Goal: Task Accomplishment & Management: Manage account settings

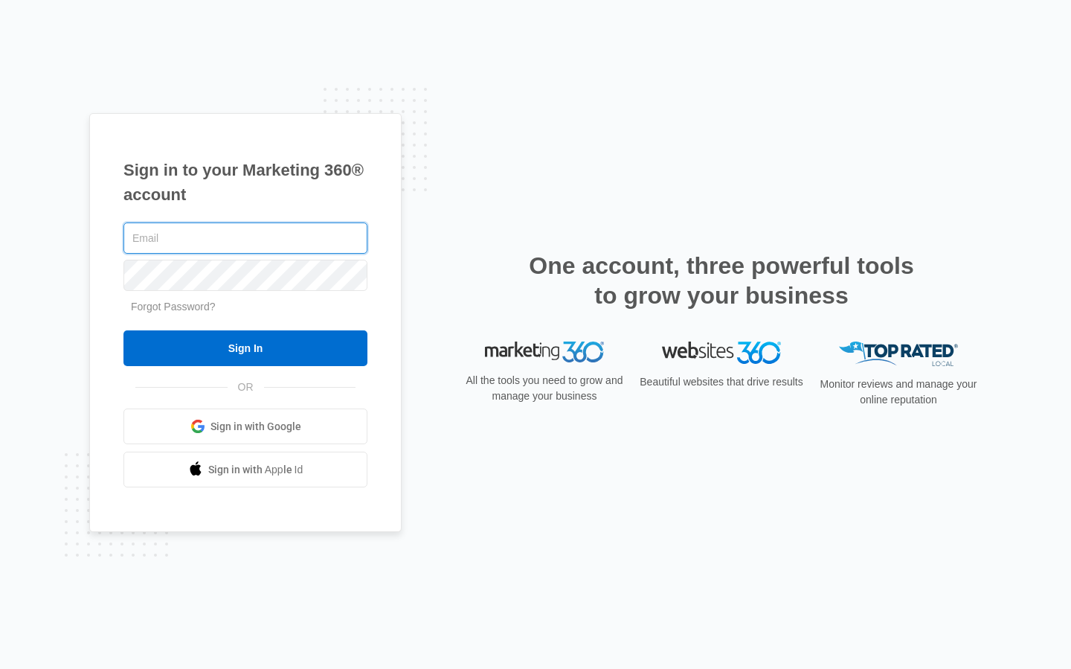
type input "[EMAIL_ADDRESS][DOMAIN_NAME]"
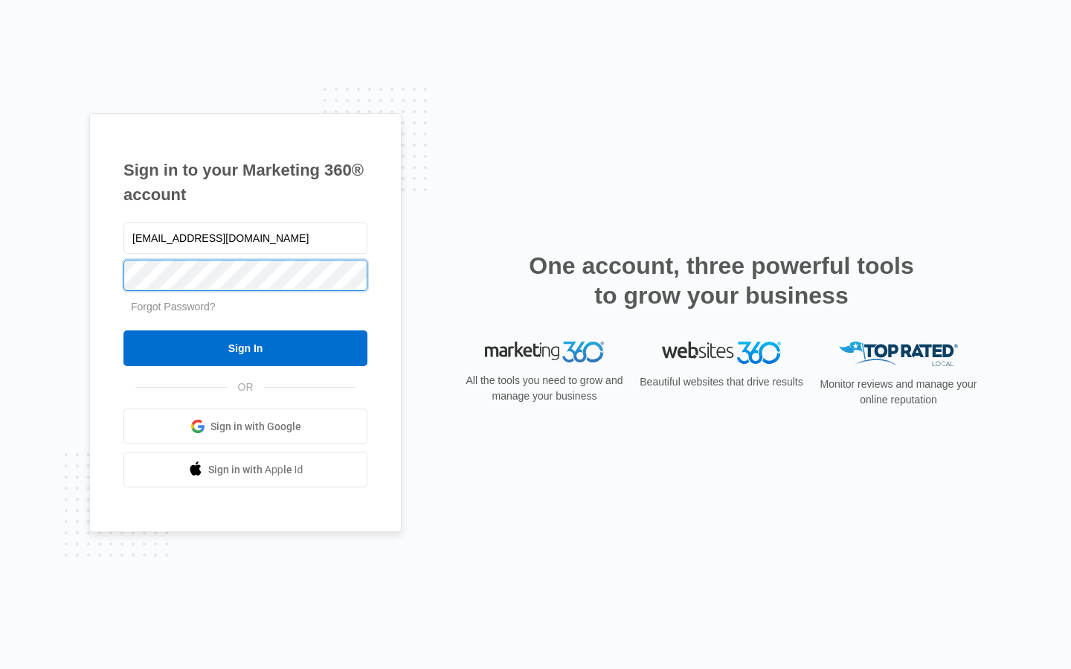
click at [245, 348] on input "Sign In" at bounding box center [245, 348] width 244 height 36
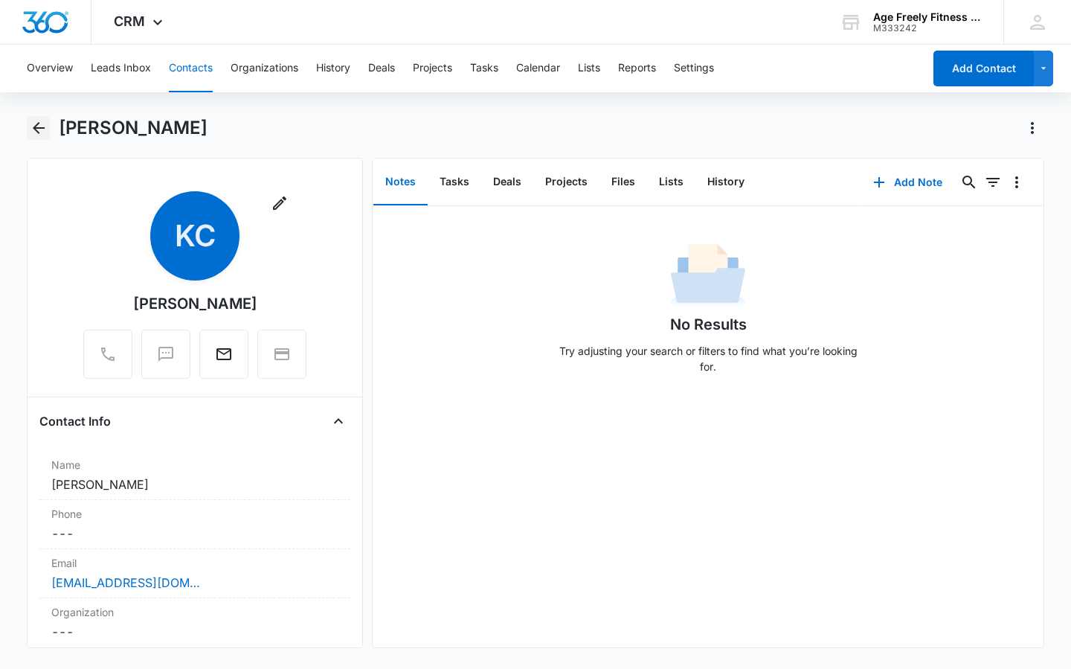
click at [33, 125] on icon "Back" at bounding box center [39, 128] width 18 height 18
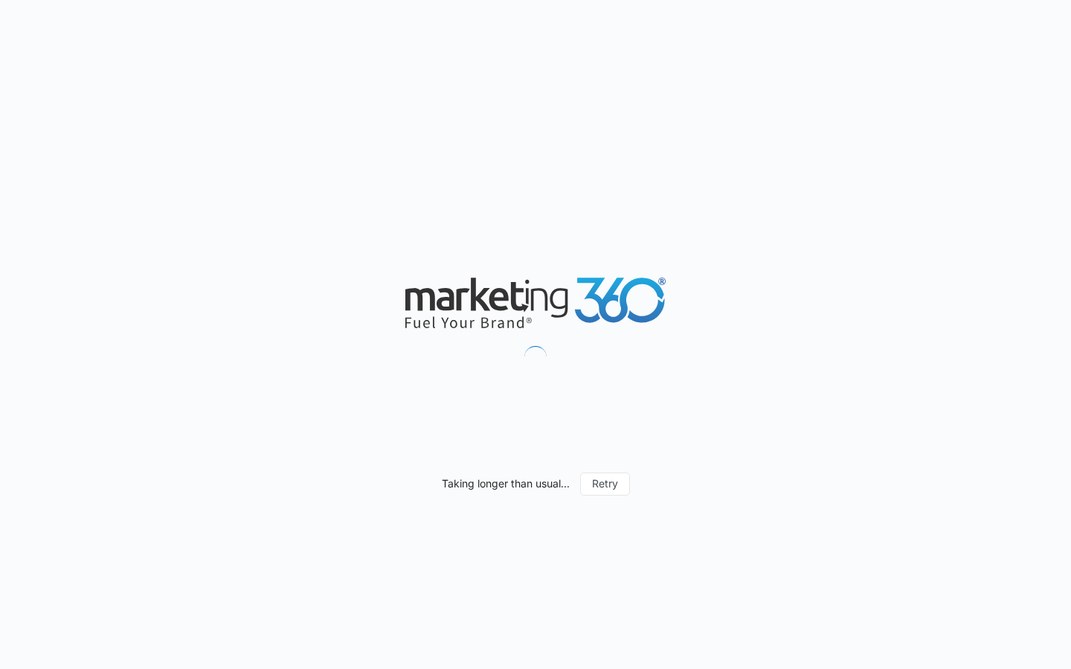
click at [236, 140] on div "Taking longer than usual... Retry" at bounding box center [535, 334] width 1071 height 669
click at [609, 482] on button "Retry" at bounding box center [605, 483] width 50 height 22
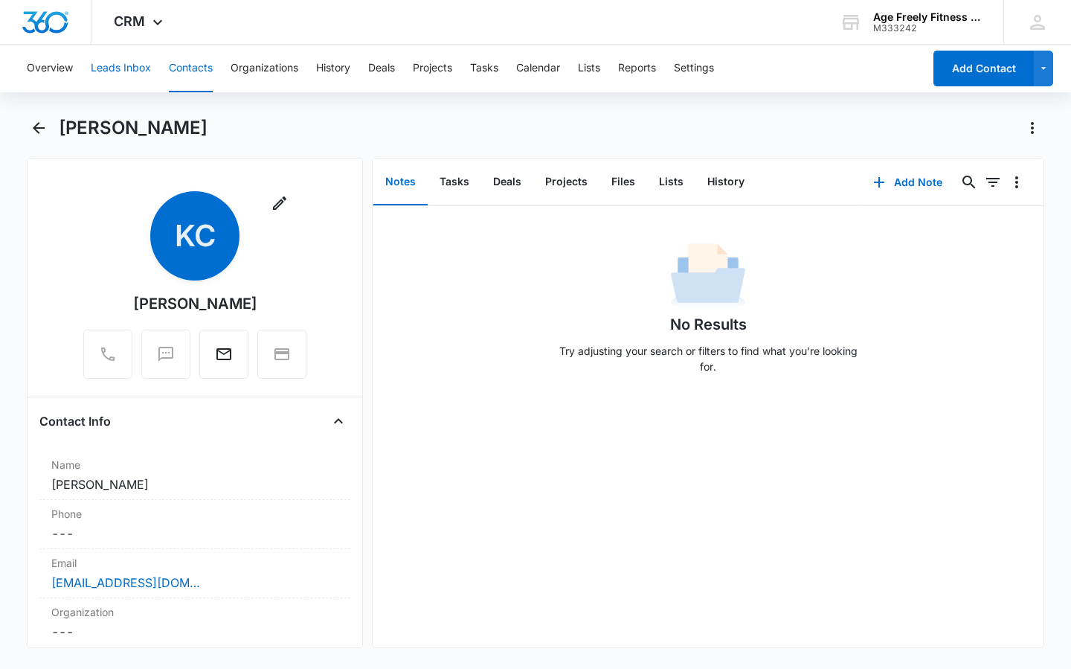
click at [100, 71] on button "Leads Inbox" at bounding box center [121, 69] width 60 height 48
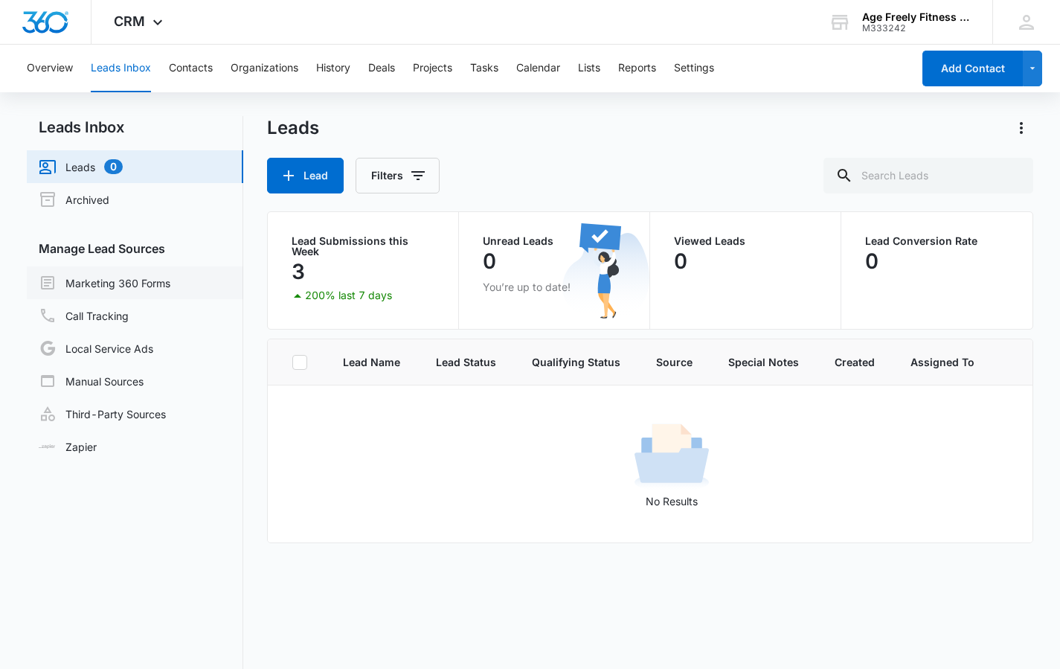
click at [106, 286] on link "Marketing 360 Forms" at bounding box center [105, 283] width 132 height 18
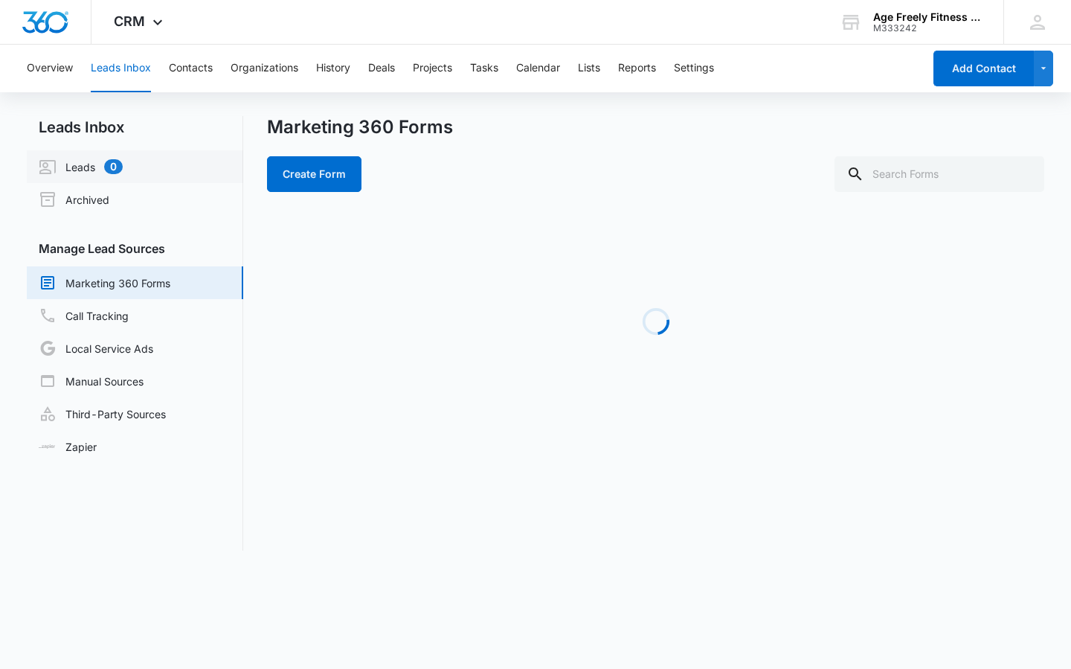
click at [74, 165] on link "Leads 0" at bounding box center [81, 167] width 84 height 18
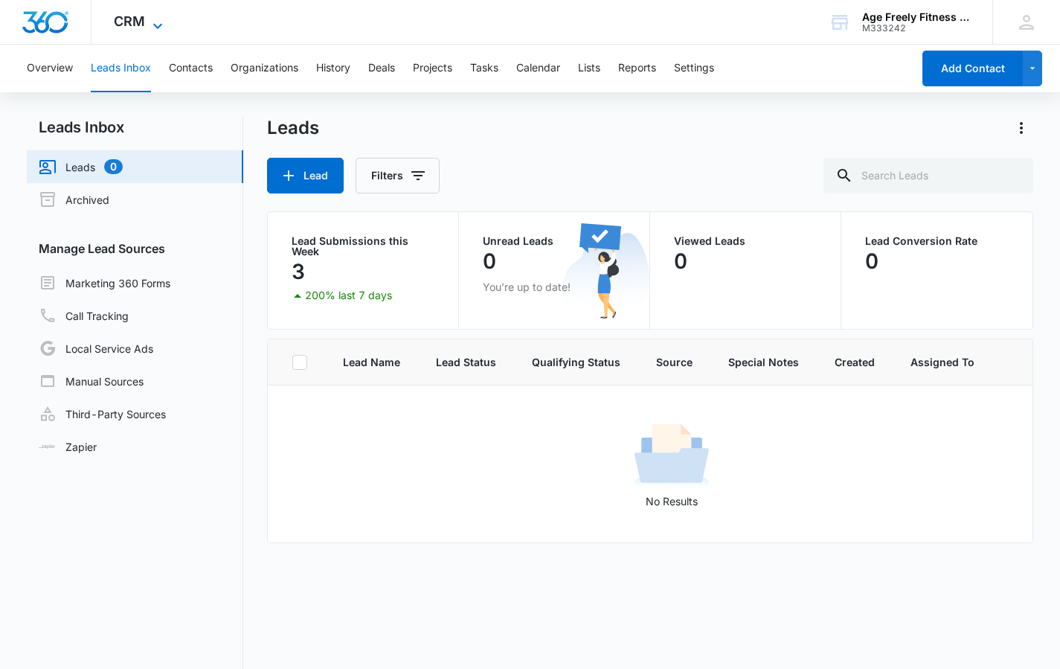
click at [161, 18] on icon at bounding box center [158, 26] width 18 height 18
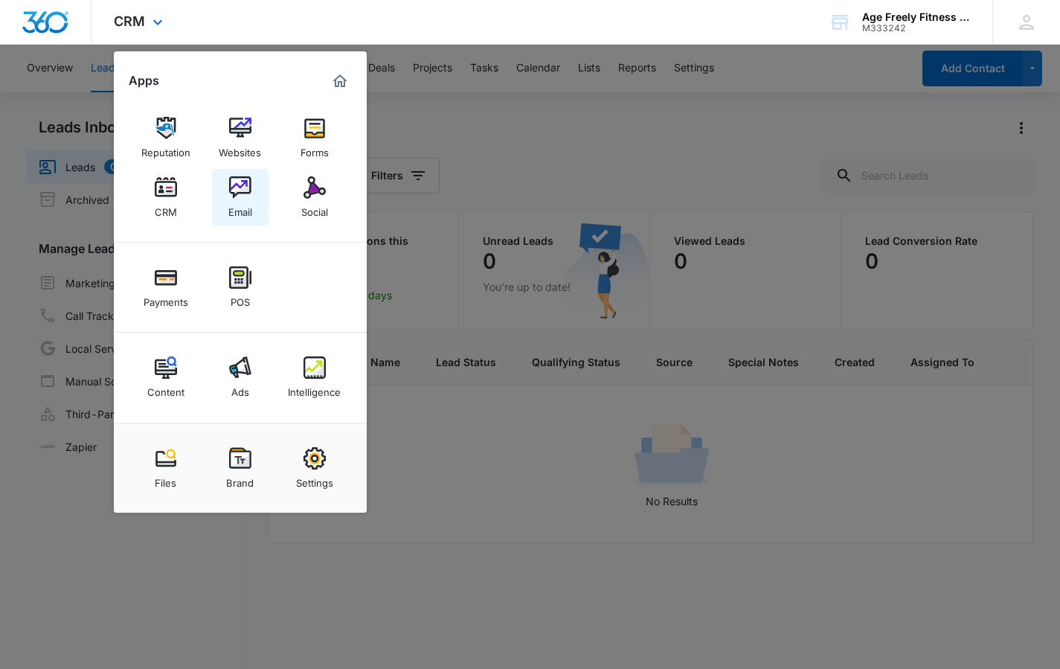
click at [239, 187] on img at bounding box center [240, 187] width 22 height 22
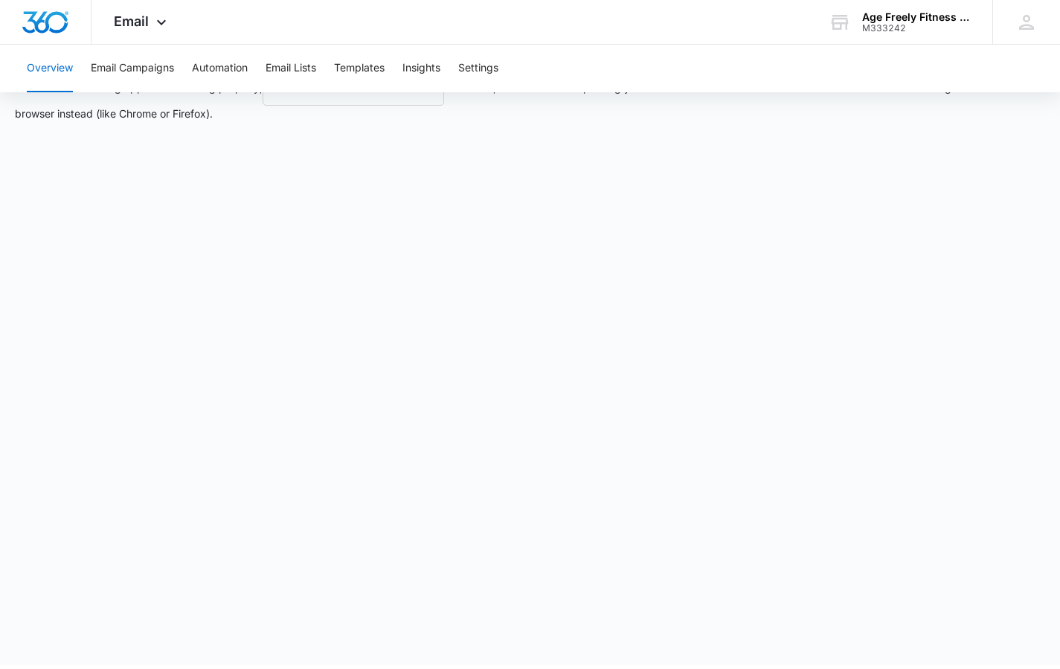
scroll to position [34, 0]
